Goal: Task Accomplishment & Management: Manage account settings

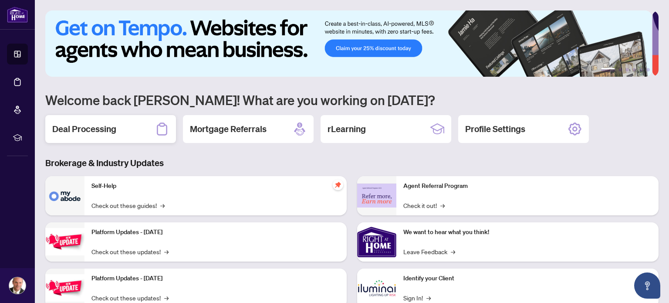
click at [91, 118] on div "Deal Processing" at bounding box center [110, 129] width 131 height 28
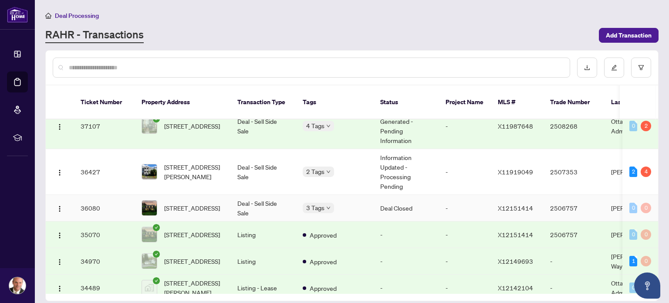
scroll to position [171, 0]
click at [59, 205] on img "button" at bounding box center [59, 208] width 7 height 7
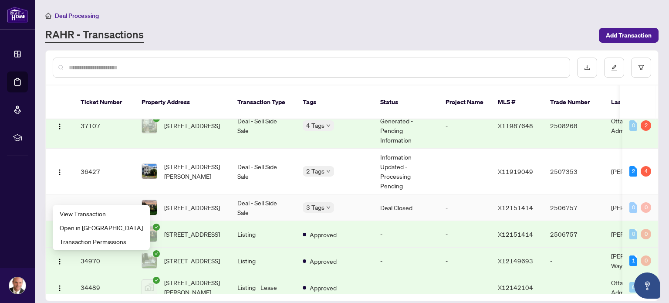
click at [118, 196] on td "36080" at bounding box center [104, 207] width 61 height 27
